Goal: Task Accomplishment & Management: Use online tool/utility

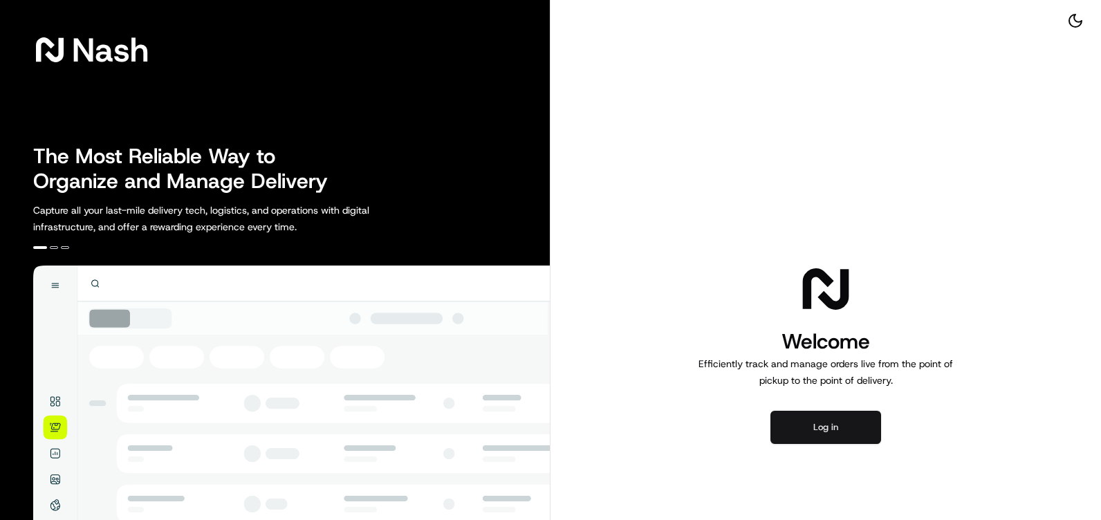
click at [820, 435] on button "Log in" at bounding box center [825, 427] width 111 height 33
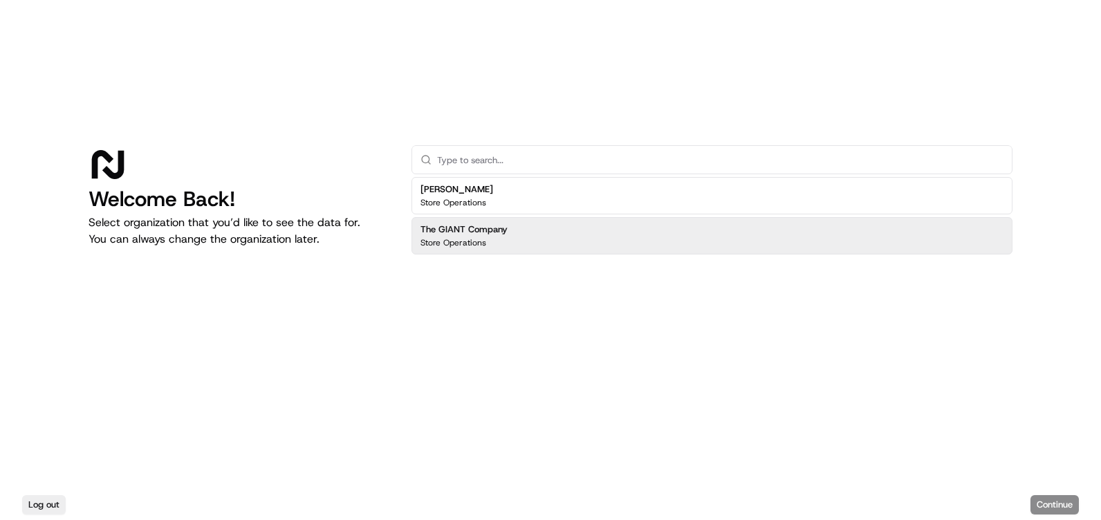
click at [546, 239] on div "The GIANT Company Store Operations" at bounding box center [711, 235] width 601 height 37
click at [1057, 510] on button "Continue" at bounding box center [1054, 504] width 48 height 19
